Goal: Task Accomplishment & Management: Complete application form

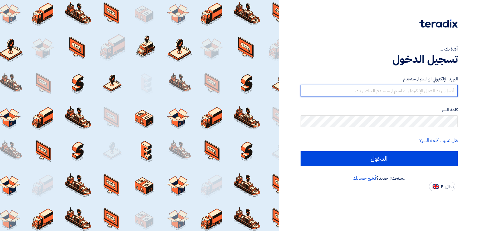
click at [397, 91] on input "text" at bounding box center [378, 91] width 157 height 12
type input "[EMAIL_ADDRESS][DOMAIN_NAME]"
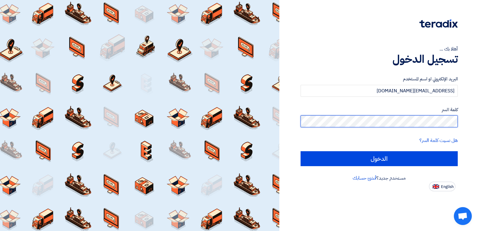
click at [300, 151] on input "الدخول" at bounding box center [378, 158] width 157 height 15
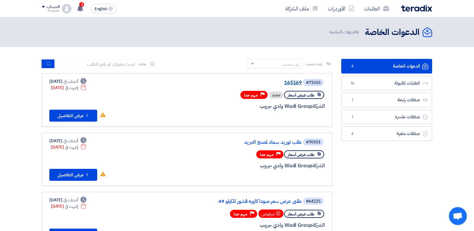
click at [289, 81] on link "165169" at bounding box center [242, 82] width 120 height 5
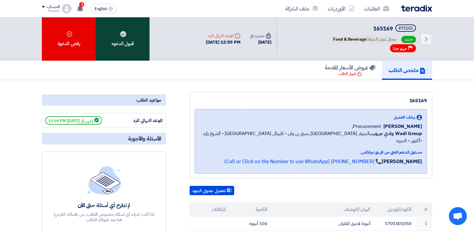
click at [125, 38] on div "قبول الدعوه" at bounding box center [123, 38] width 54 height 43
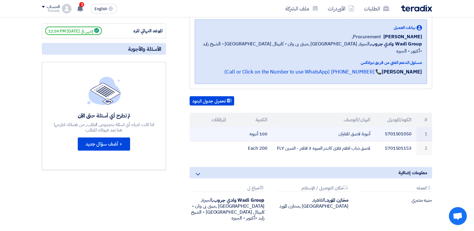
scroll to position [120, 0]
